Goal: Check status: Check status

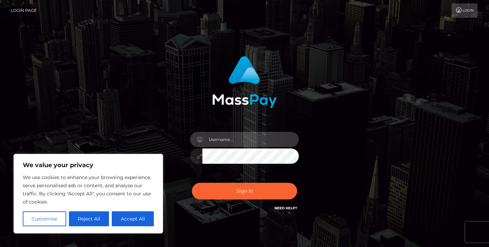
type input "jeremyfeist"
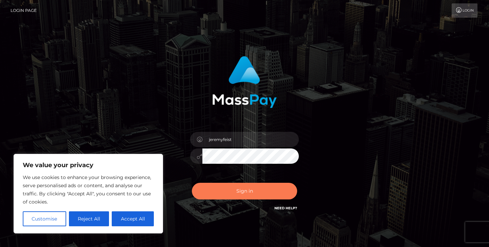
click at [238, 184] on button "Sign in" at bounding box center [244, 191] width 105 height 17
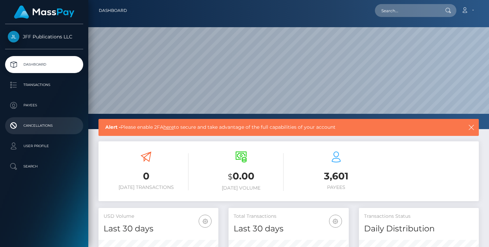
scroll to position [120, 120]
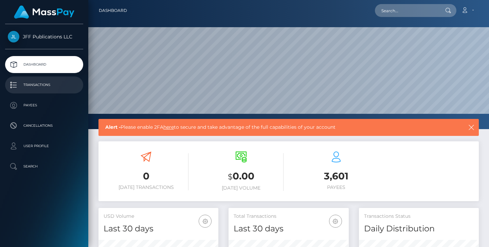
click at [45, 86] on p "Transactions" at bounding box center [44, 85] width 73 height 10
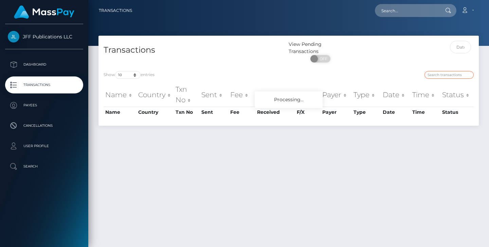
click at [431, 75] on input "search" at bounding box center [449, 75] width 49 height 8
paste input "3178367"
type input "3178367"
click at [458, 51] on input "text" at bounding box center [460, 47] width 21 height 13
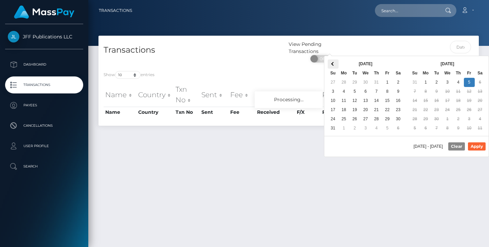
click at [334, 66] on th at bounding box center [333, 63] width 11 height 9
click at [481, 65] on span at bounding box center [481, 64] width 4 height 4
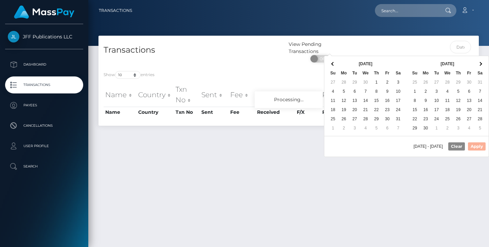
click at [481, 65] on span at bounding box center [481, 64] width 4 height 4
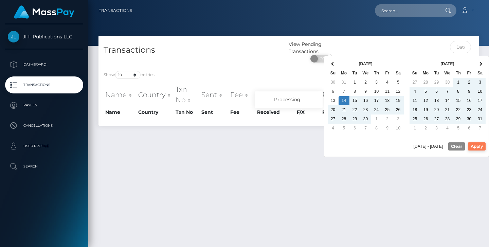
click at [478, 148] on button "Apply" at bounding box center [477, 146] width 18 height 8
click at [464, 50] on input "04/14/2025 - 07/10/2025" at bounding box center [460, 47] width 21 height 13
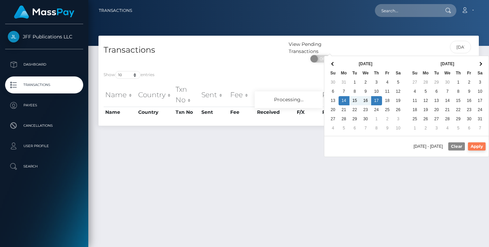
click at [472, 144] on button "Apply" at bounding box center [477, 146] width 18 height 8
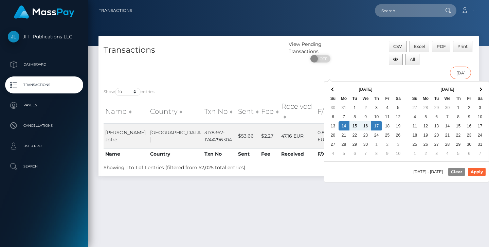
click at [462, 75] on input "04/14/2025 - 04/17/2025" at bounding box center [460, 73] width 21 height 13
click at [477, 86] on th at bounding box center [480, 89] width 11 height 9
click at [483, 89] on th at bounding box center [480, 89] width 11 height 9
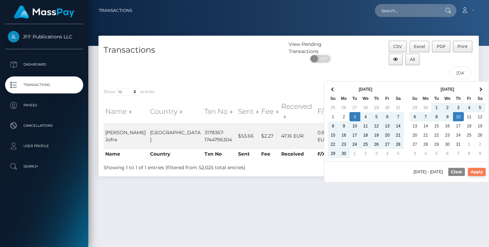
click at [477, 173] on button "Apply" at bounding box center [477, 172] width 18 height 8
type input "06/03/2025 - 07/10/2025"
